Goal: Task Accomplishment & Management: Use online tool/utility

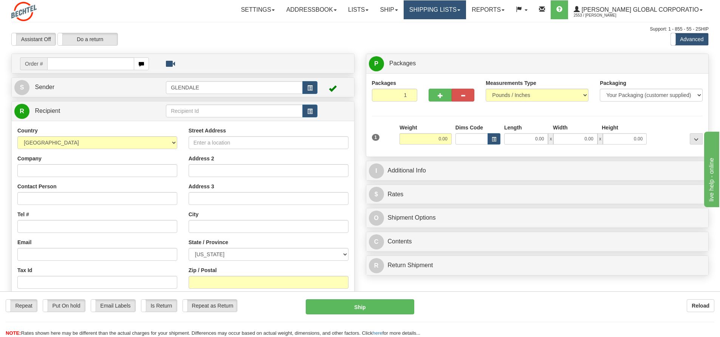
click at [460, 9] on span at bounding box center [458, 10] width 3 height 2
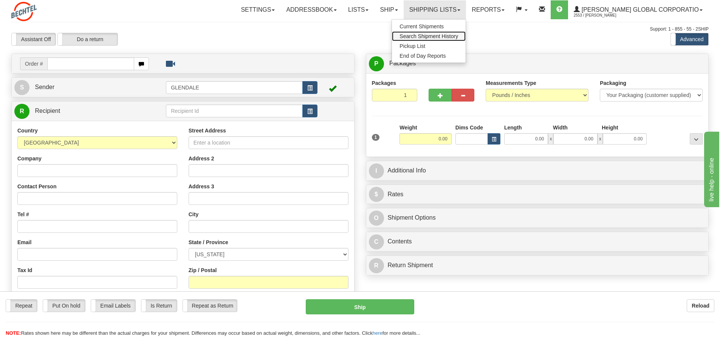
click at [458, 37] on span "Search Shipment History" at bounding box center [428, 36] width 59 height 6
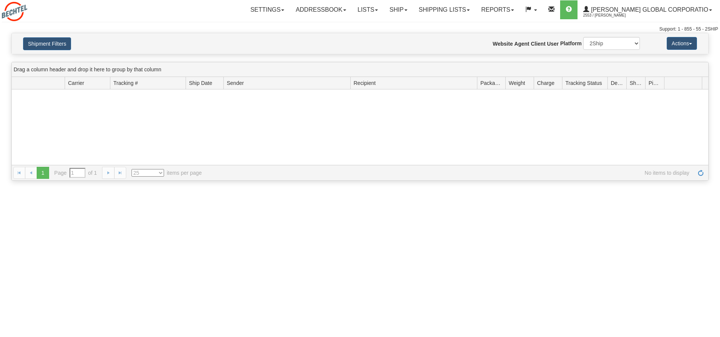
type input "From [DATE] To [DATE]"
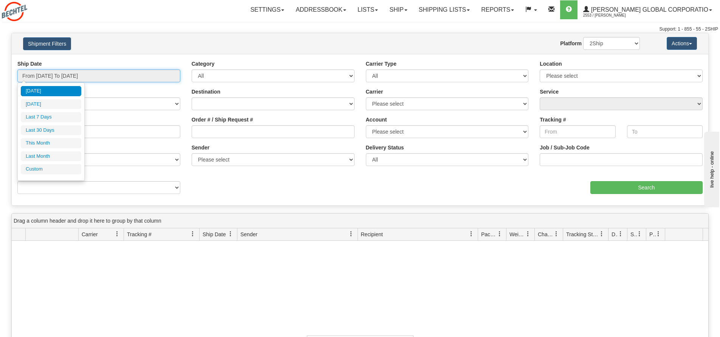
click at [110, 78] on input "From [DATE] To [DATE]" at bounding box center [98, 76] width 163 height 13
type input "09/21/2025"
type input "09/22/2025"
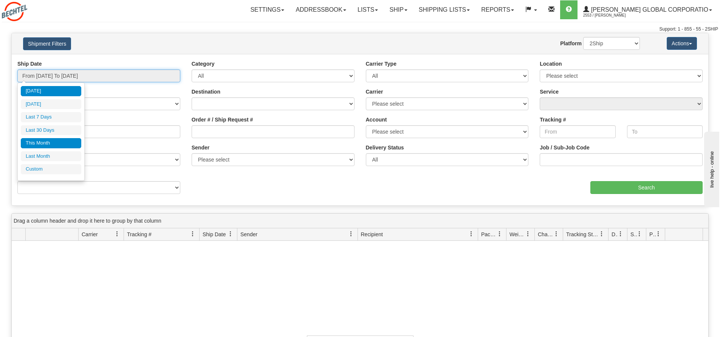
type input "09/01/2025"
type input "09/30/2025"
type input "08/01/2025"
type input "08/31/2025"
type input "09/22/2025"
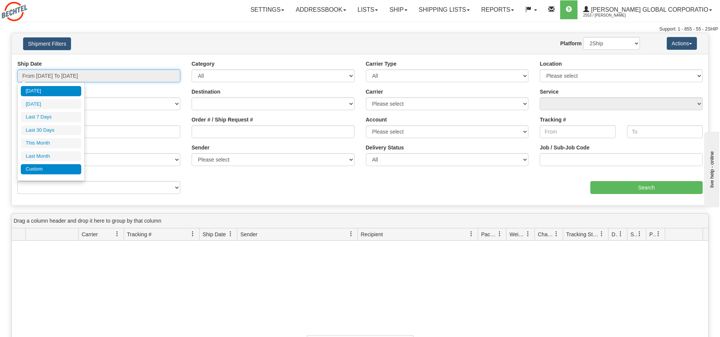
type input "09/22/2025"
click at [38, 170] on li "Custom" at bounding box center [51, 169] width 60 height 10
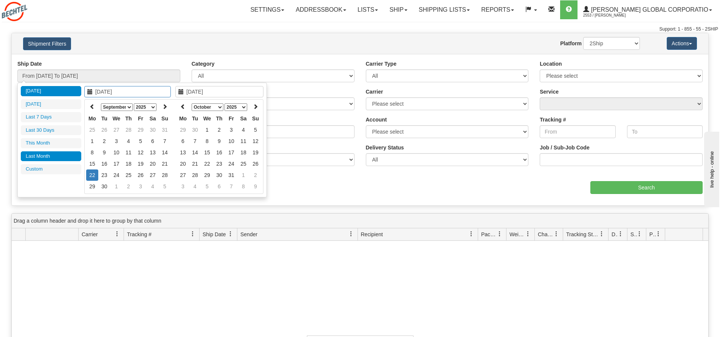
type input "08/01/2025"
type input "08/31/2025"
type input "09/22/2025"
type input "09/01/2025"
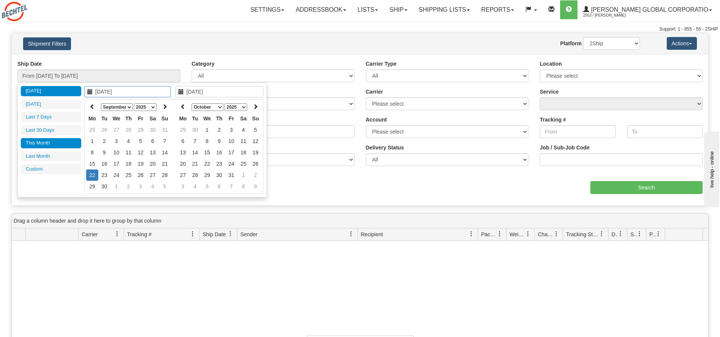
type input "09/30/2025"
type input "09/22/2025"
type input "09/10/2025"
click at [117, 152] on td "10" at bounding box center [116, 152] width 12 height 11
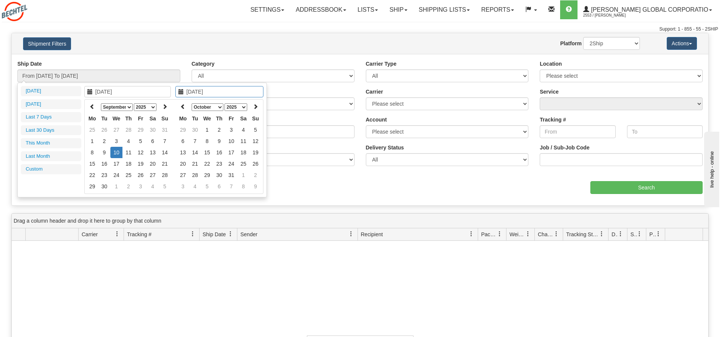
type input "09/10/2025"
click at [118, 154] on td "10" at bounding box center [116, 152] width 12 height 11
type input "From 09/10/2025 To 09/10/2025"
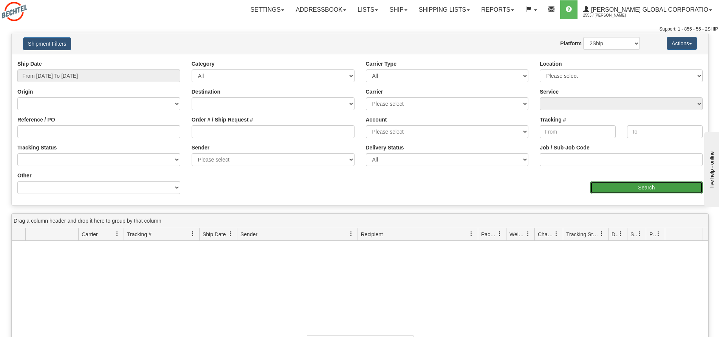
click at [643, 188] on input "Search" at bounding box center [646, 187] width 112 height 13
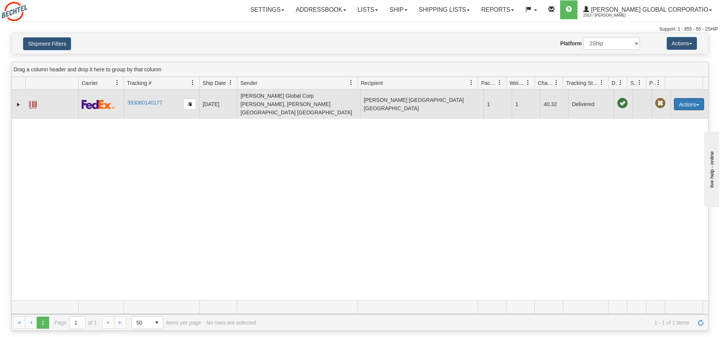
click at [696, 104] on span "button" at bounding box center [697, 105] width 3 height 2
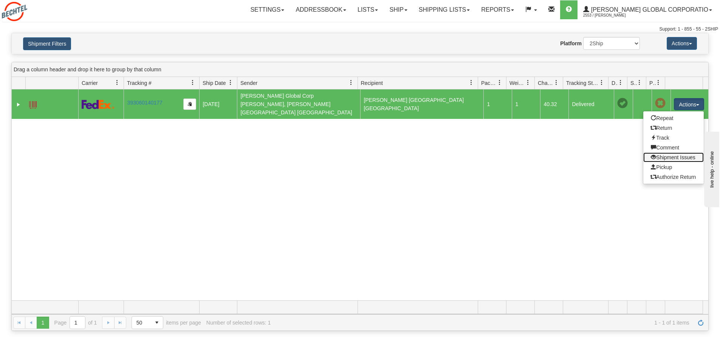
click at [671, 153] on link "Shipment Issues" at bounding box center [673, 158] width 60 height 10
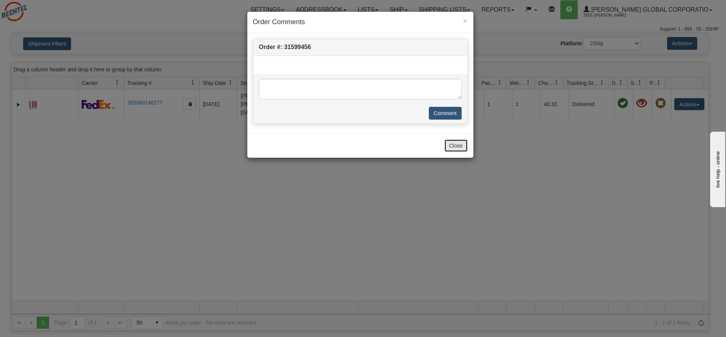
click at [457, 146] on button "Close" at bounding box center [455, 145] width 23 height 13
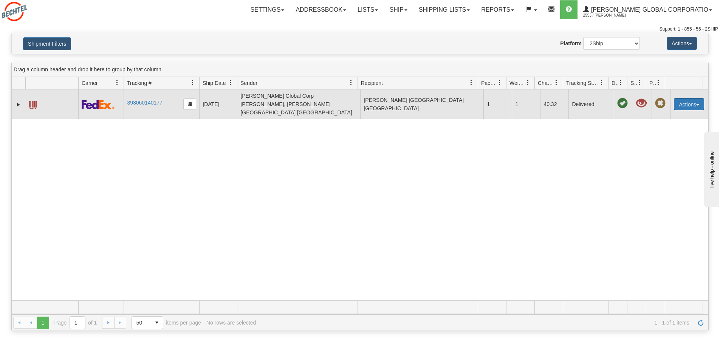
click at [676, 101] on button "Actions" at bounding box center [689, 104] width 30 height 12
click at [696, 104] on span "button" at bounding box center [697, 105] width 3 height 2
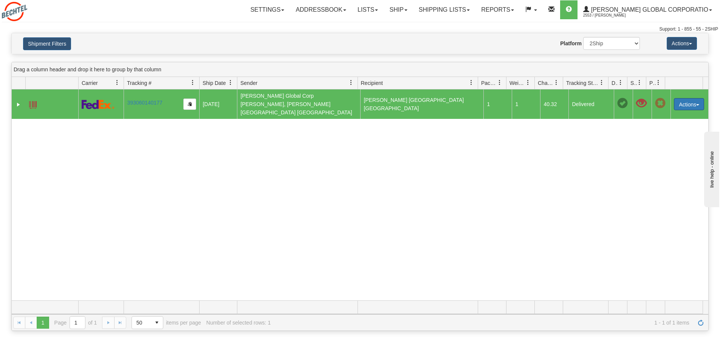
click at [696, 104] on span "button" at bounding box center [697, 105] width 3 height 2
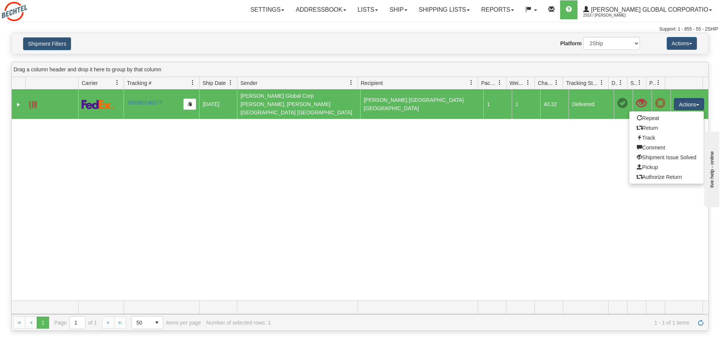
click at [428, 158] on div "31599456 2553 393060140177 09/10/2025 09/10/2025 10:49:24 AM Bechtel Global Cor…" at bounding box center [360, 195] width 697 height 211
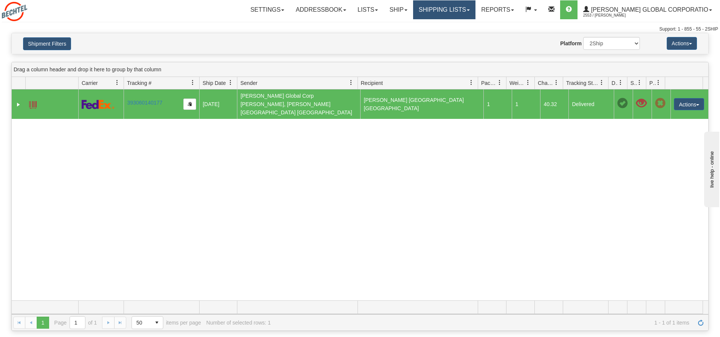
click at [472, 10] on link "Shipping lists" at bounding box center [444, 9] width 62 height 19
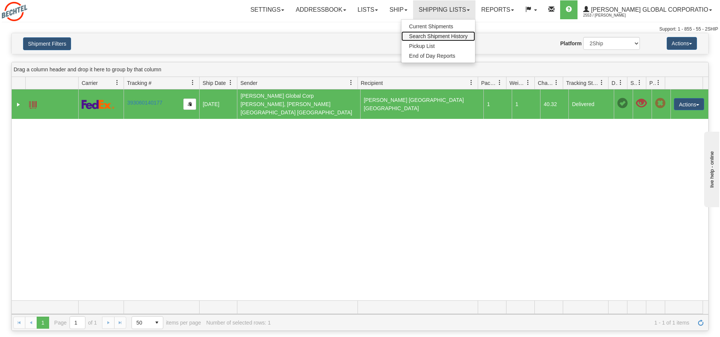
click at [443, 37] on span "Search Shipment History" at bounding box center [438, 36] width 59 height 6
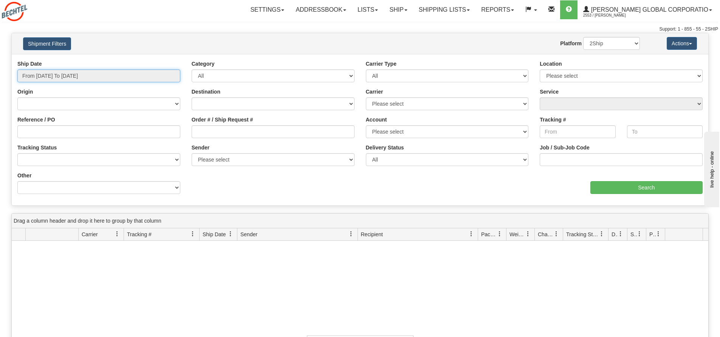
click at [40, 73] on input "From [DATE] To [DATE]" at bounding box center [98, 76] width 163 height 13
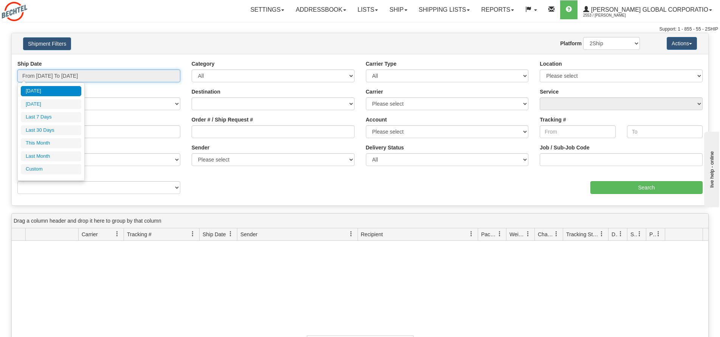
click at [40, 73] on input "From [DATE] To [DATE]" at bounding box center [98, 76] width 163 height 13
type input "09/21/2025"
type input "09/16/2025"
type input "09/22/2025"
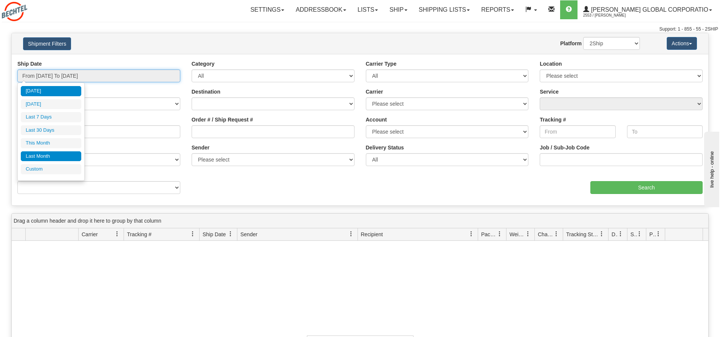
type input "09/01/2025"
type input "09/30/2025"
type input "08/01/2025"
type input "08/31/2025"
type input "09/22/2025"
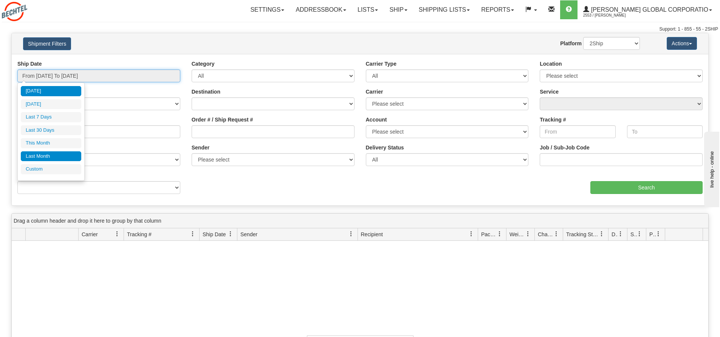
type input "09/22/2025"
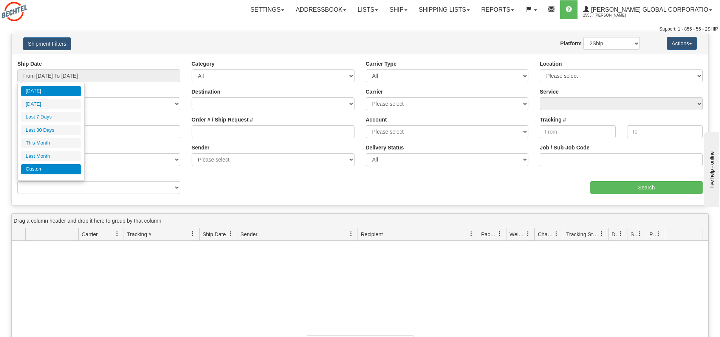
click at [40, 166] on li "Custom" at bounding box center [51, 169] width 60 height 10
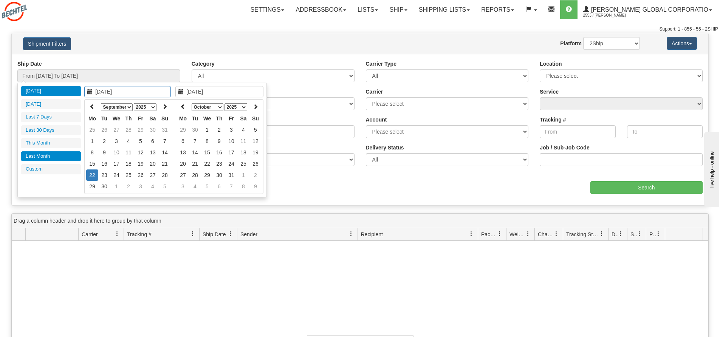
type input "08/01/2025"
type input "08/31/2025"
type input "09/01/2025"
type input "09/30/2025"
type input "09/22/2025"
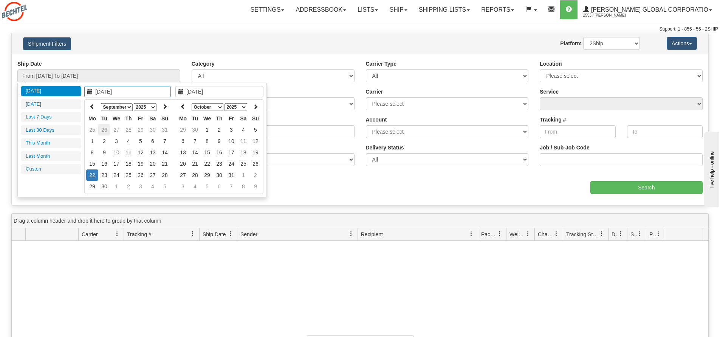
type input "09/22/2025"
type input "09/10/2025"
click at [116, 153] on td "10" at bounding box center [116, 152] width 12 height 11
type input "09/10/2025"
click at [116, 153] on td "10" at bounding box center [116, 152] width 12 height 11
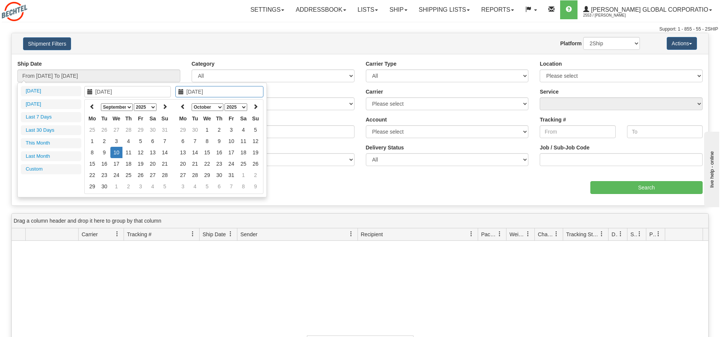
type input "From 09/10/2025 To 09/10/2025"
click at [116, 153] on select "No Tracking Info Delivered In Transit Out For Delivery Exception Partial Delive…" at bounding box center [98, 159] width 163 height 13
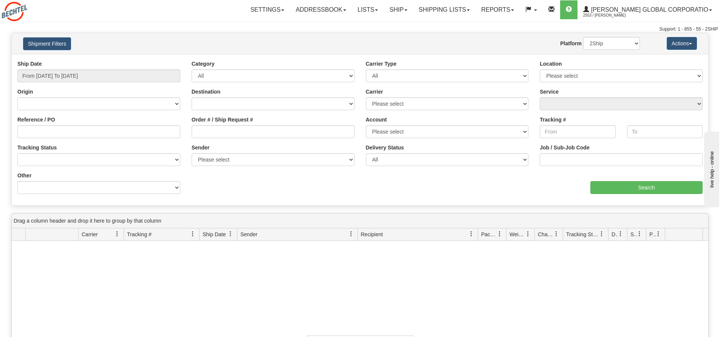
click at [514, 9] on span at bounding box center [512, 10] width 3 height 2
click at [479, 26] on span "Standard" at bounding box center [469, 26] width 22 height 6
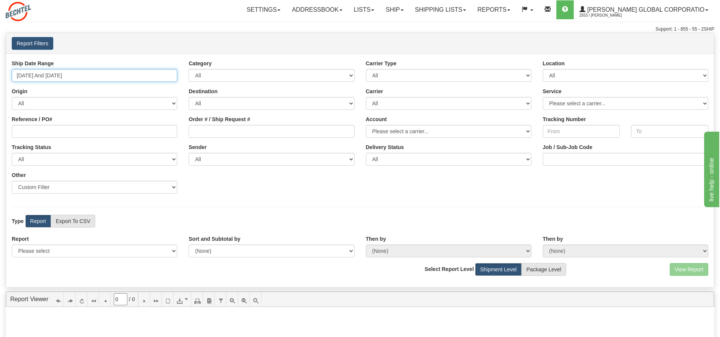
click at [84, 78] on input "09/16/2025 And 09/22/2025" at bounding box center [95, 75] width 166 height 13
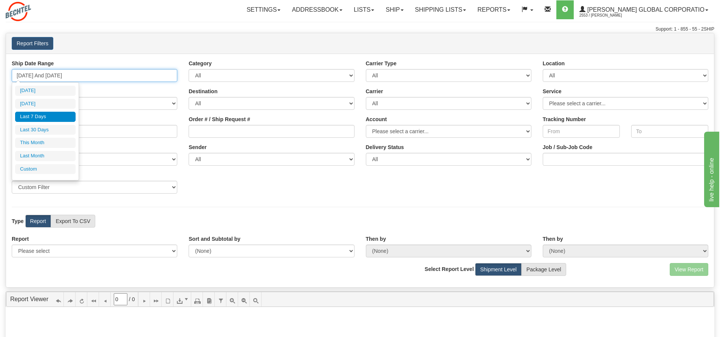
click at [84, 78] on input "09/16/2025 And 09/22/2025" at bounding box center [95, 75] width 166 height 13
click at [29, 78] on input "09/16/2025 And 09/22/2025" at bounding box center [95, 75] width 166 height 13
type input "09/21/2025"
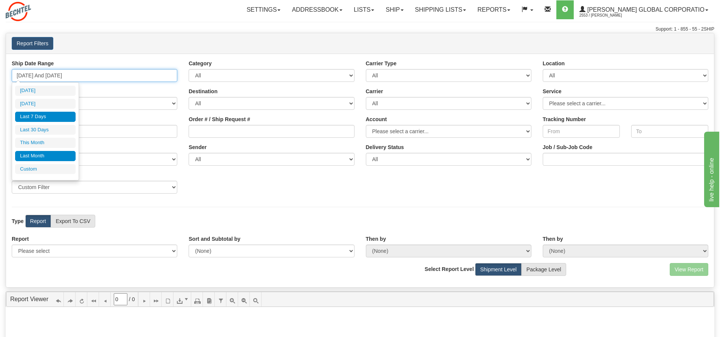
type input "09/16/2025"
type input "[DATE]"
type input "09/01/2025"
type input "09/30/2025"
type input "08/01/2025"
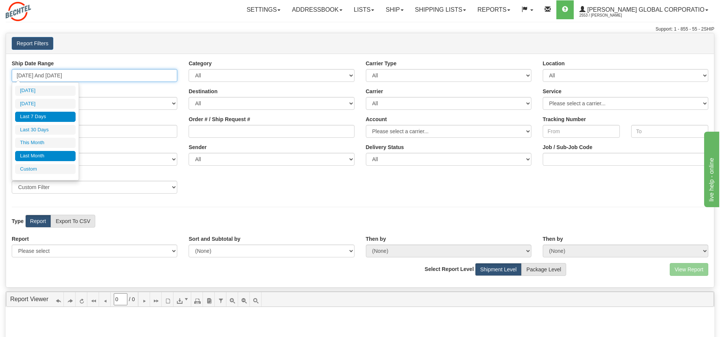
type input "08/31/2025"
type input "09/16/2025"
type input "[DATE]"
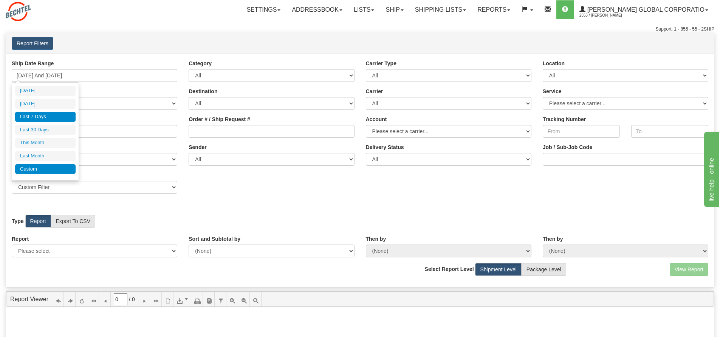
click at [34, 169] on li "Custom" at bounding box center [45, 169] width 60 height 10
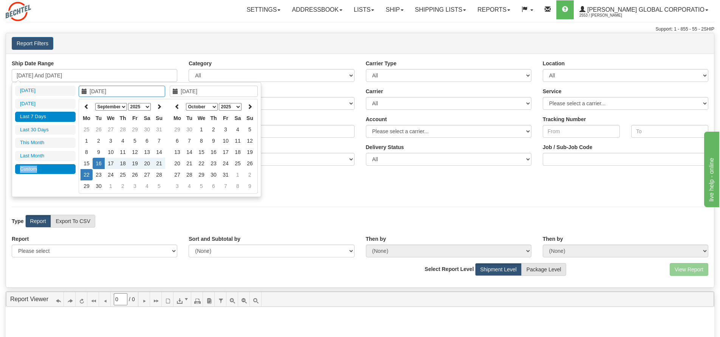
click at [34, 169] on li "Custom" at bounding box center [45, 169] width 60 height 10
type input "[DATE]"
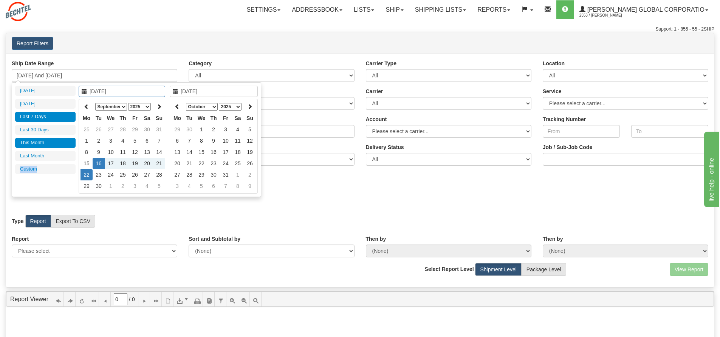
type input "[DATE]"
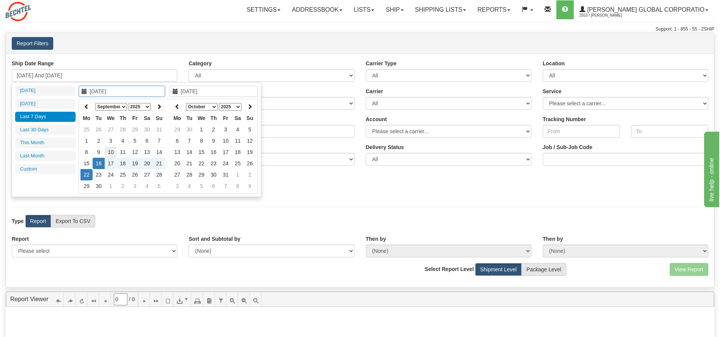
click at [110, 153] on td "10" at bounding box center [111, 152] width 12 height 11
type input "[DATE]"
click at [110, 152] on td "10" at bounding box center [111, 152] width 12 height 11
type input "09/10/2025 And 09/10/2025"
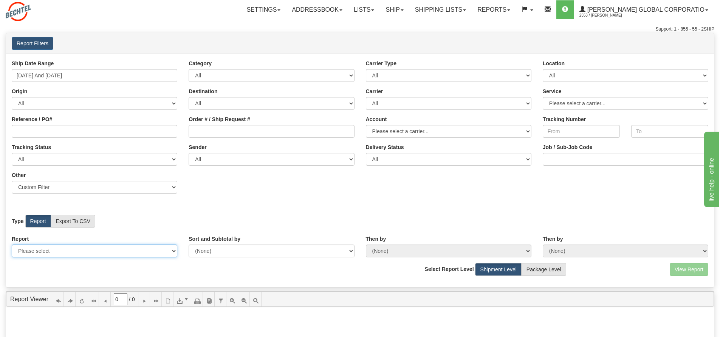
click at [174, 252] on select "Please select 1 Line Shipment Report Address Detail Basic Shipment Overview Can…" at bounding box center [95, 251] width 166 height 13
select select "Users\Daily Report.trdx"
click at [12, 245] on select "Please select 1 Line Shipment Report Address Detail Basic Shipment Overview Can…" at bounding box center [95, 251] width 166 height 13
click at [692, 271] on button "View Report" at bounding box center [689, 269] width 39 height 13
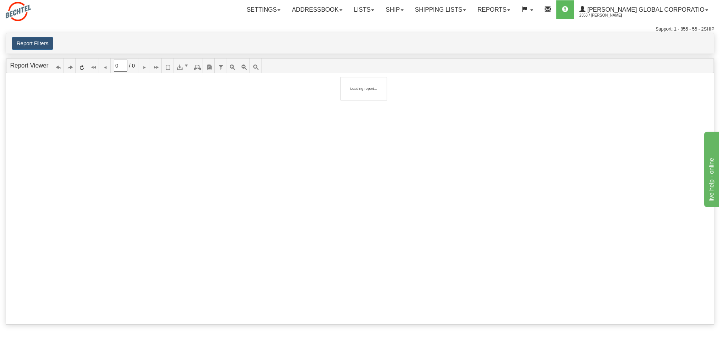
type input "1"
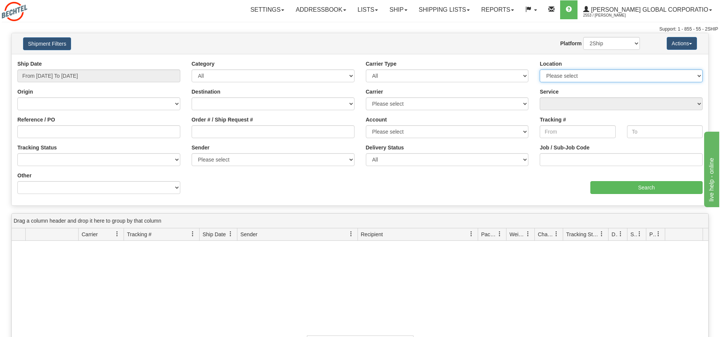
click at [697, 74] on select "Please select [GEOGRAPHIC_DATA]" at bounding box center [621, 76] width 163 height 13
click at [696, 74] on select "Please select [GEOGRAPHIC_DATA]" at bounding box center [621, 76] width 163 height 13
